Goal: Transaction & Acquisition: Book appointment/travel/reservation

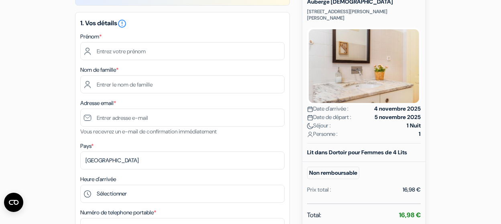
scroll to position [98, 0]
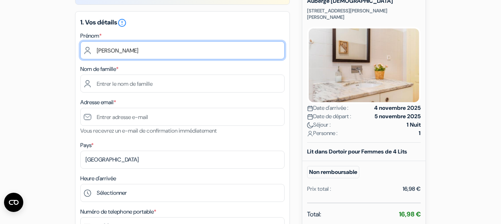
type input "[PERSON_NAME]"
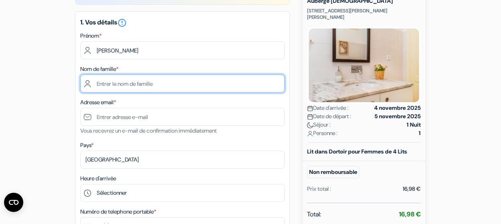
click at [106, 85] on input "text" at bounding box center [182, 84] width 204 height 18
type input "Vandermeersch"
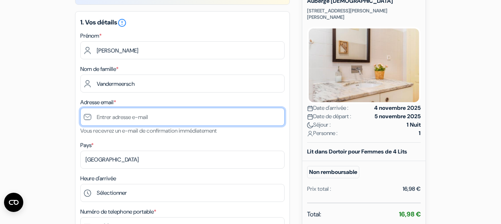
click at [107, 118] on input "text" at bounding box center [182, 117] width 204 height 18
type input "[EMAIL_ADDRESS][DOMAIN_NAME]"
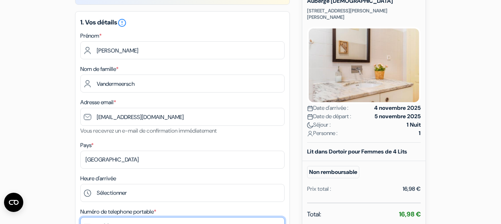
type input "0485029269"
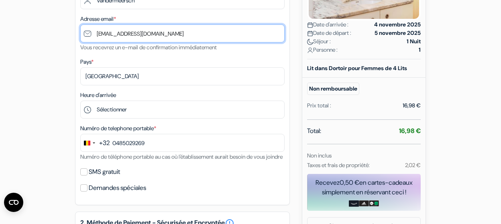
scroll to position [203, 0]
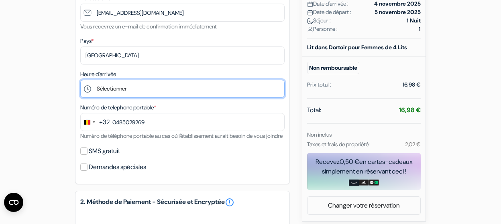
click at [117, 87] on select "Sélectionner 14:00 15:00 16:00 17:00 18:00 19:00 20:00 21:00 22:00 23:00 0:00" at bounding box center [182, 89] width 204 height 18
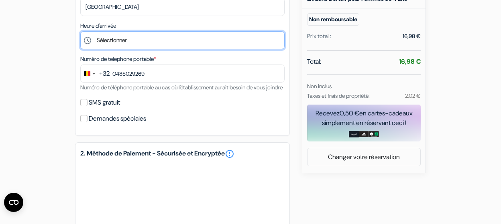
scroll to position [254, 0]
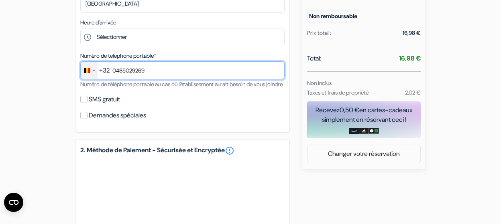
drag, startPoint x: 159, startPoint y: 68, endPoint x: 90, endPoint y: 68, distance: 68.6
click at [90, 68] on div "+32 244 results found No results found [GEOGRAPHIC_DATA] +93 [GEOGRAPHIC_DATA] …" at bounding box center [182, 70] width 204 height 18
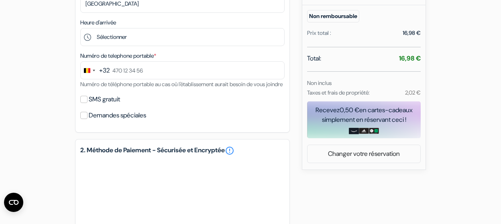
click at [61, 102] on div "add_box Auberge [DEMOGRAPHIC_DATA] [STREET_ADDRESS][PERSON_NAME][PERSON_NAME] D…" at bounding box center [250, 110] width 457 height 582
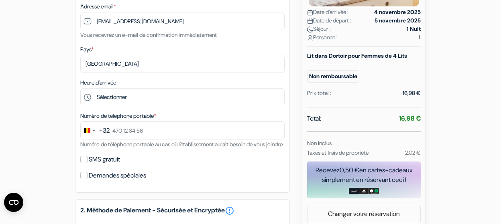
scroll to position [179, 0]
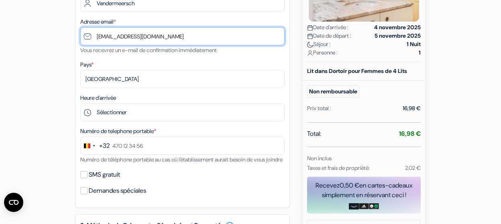
drag, startPoint x: 218, startPoint y: 38, endPoint x: 87, endPoint y: 28, distance: 131.5
click at [87, 28] on input "[EMAIL_ADDRESS][DOMAIN_NAME]" at bounding box center [182, 36] width 204 height 18
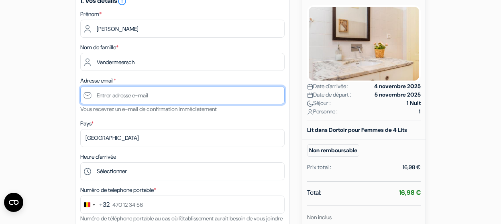
scroll to position [118, 0]
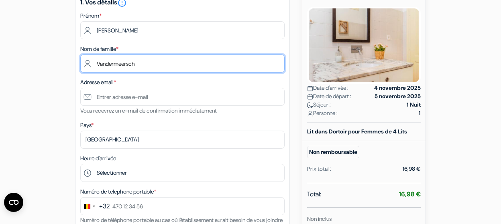
drag, startPoint x: 145, startPoint y: 66, endPoint x: 71, endPoint y: 62, distance: 73.5
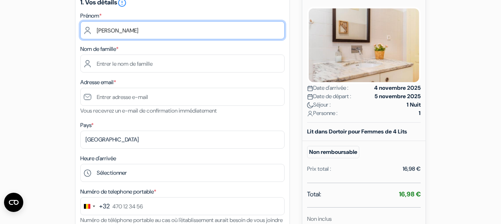
drag, startPoint x: 124, startPoint y: 27, endPoint x: 91, endPoint y: 25, distance: 33.8
click at [91, 26] on input "[PERSON_NAME]" at bounding box center [182, 30] width 204 height 18
